Goal: Information Seeking & Learning: Understand process/instructions

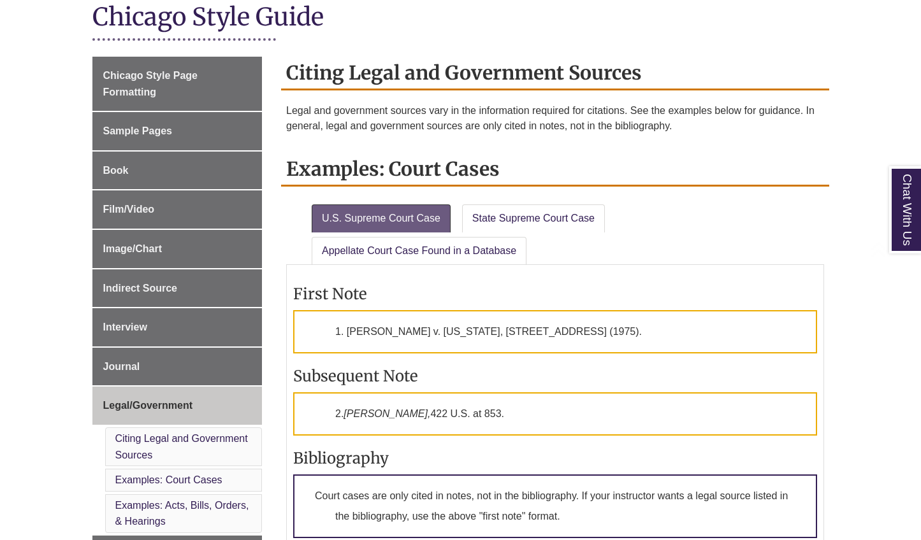
scroll to position [323, 0]
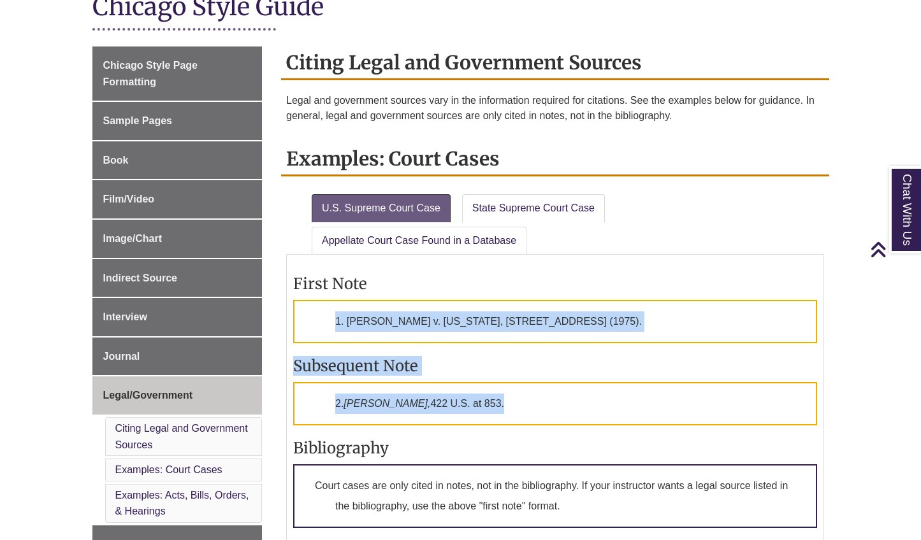
drag, startPoint x: 421, startPoint y: 294, endPoint x: 456, endPoint y: 402, distance: 113.2
click at [456, 402] on div "First Note 1. [PERSON_NAME] v. [US_STATE], [STREET_ADDRESS] (1975). Subsequent …" at bounding box center [555, 450] width 524 height 378
click at [456, 402] on p "2. [PERSON_NAME], [STREET_ADDRESS]." at bounding box center [555, 403] width 524 height 43
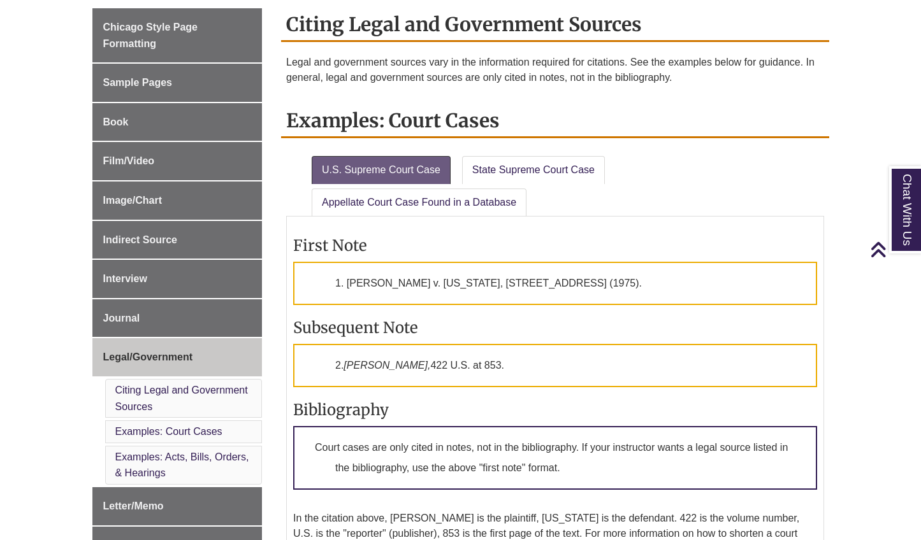
scroll to position [373, 0]
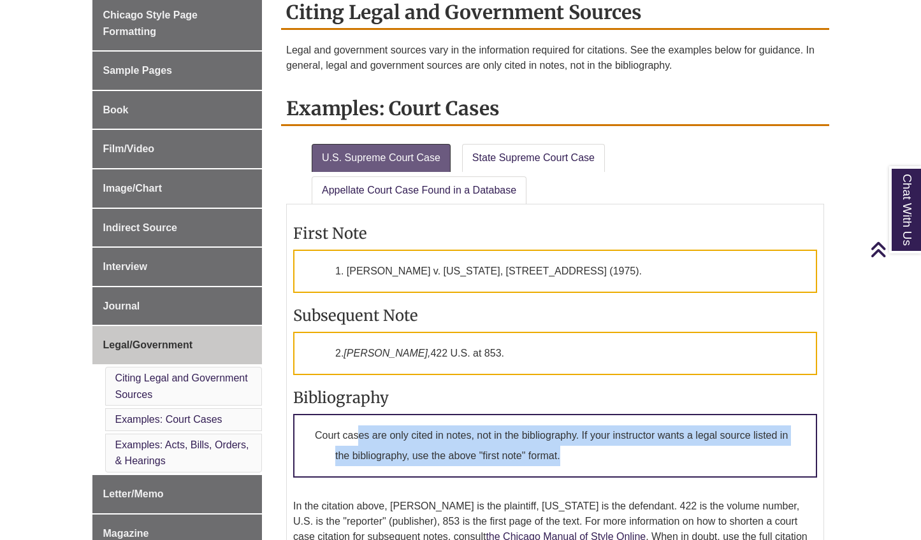
drag, startPoint x: 357, startPoint y: 433, endPoint x: 565, endPoint y: 475, distance: 212.7
click at [565, 475] on div "First Note 1. [PERSON_NAME] v. [US_STATE], [STREET_ADDRESS] (1975). Subsequent …" at bounding box center [555, 400] width 524 height 378
drag, startPoint x: 566, startPoint y: 450, endPoint x: 572, endPoint y: 454, distance: 6.9
click at [566, 451] on p "Court cases are only cited in notes, not in the bibliography. If your instructo…" at bounding box center [555, 446] width 524 height 64
drag, startPoint x: 572, startPoint y: 454, endPoint x: 383, endPoint y: 433, distance: 190.3
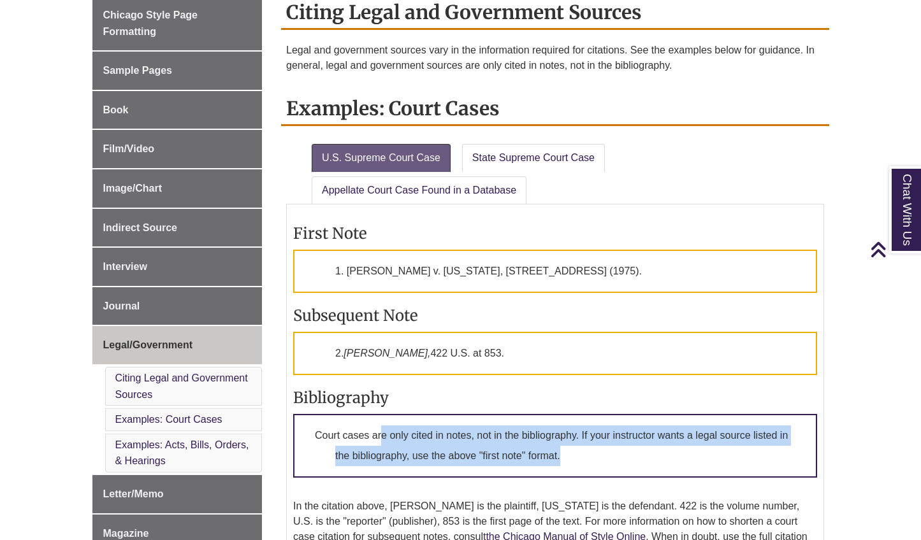
click at [383, 433] on p "Court cases are only cited in notes, not in the bibliography. If your instructo…" at bounding box center [555, 446] width 524 height 64
drag, startPoint x: 400, startPoint y: 433, endPoint x: 675, endPoint y: 452, distance: 275.9
click at [675, 452] on p "Court cases are only cited in notes, not in the bibliography. If your instructo…" at bounding box center [555, 446] width 524 height 64
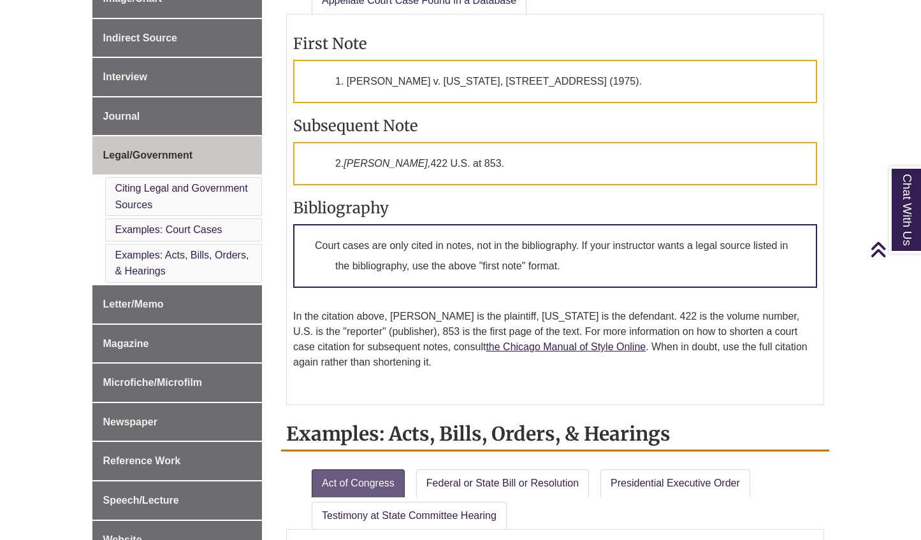
scroll to position [567, 0]
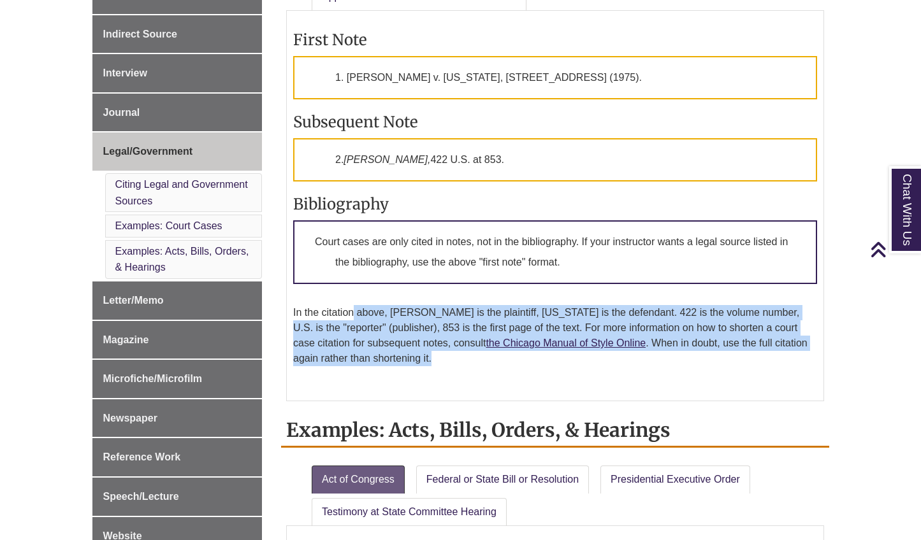
drag, startPoint x: 361, startPoint y: 314, endPoint x: 432, endPoint y: 358, distance: 83.8
click at [432, 358] on p "In the citation above, [PERSON_NAME] is the plaintiff, [US_STATE] is the defend…" at bounding box center [555, 335] width 524 height 61
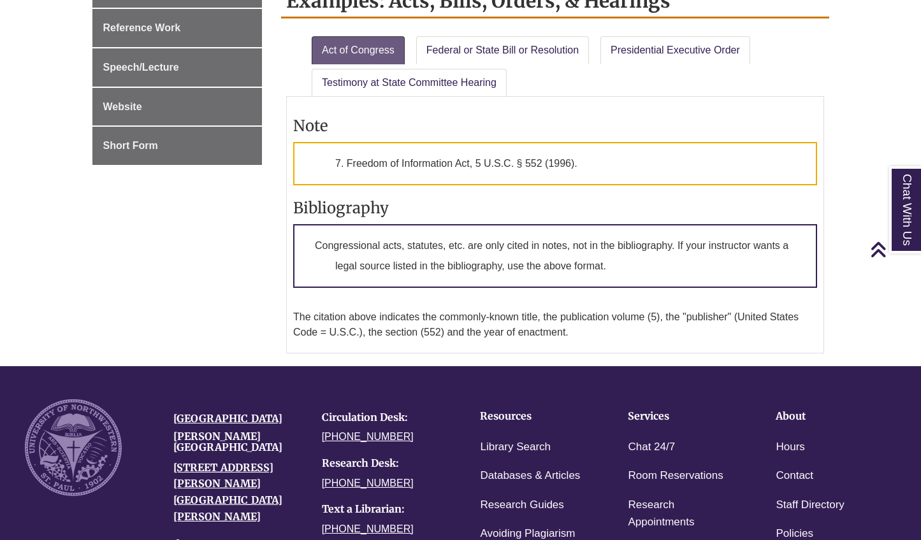
scroll to position [0, 0]
